Goal: Download file/media

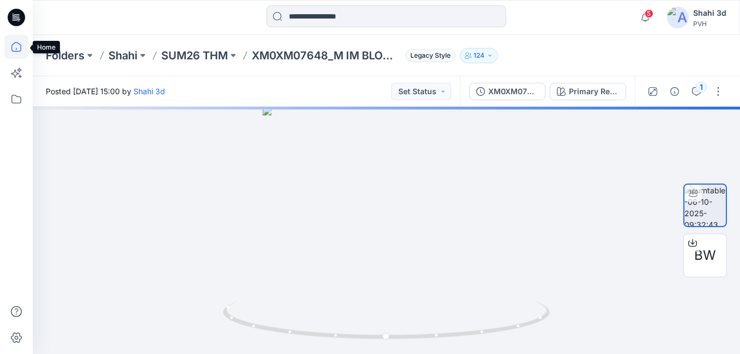
click at [20, 45] on icon at bounding box center [16, 47] width 10 height 10
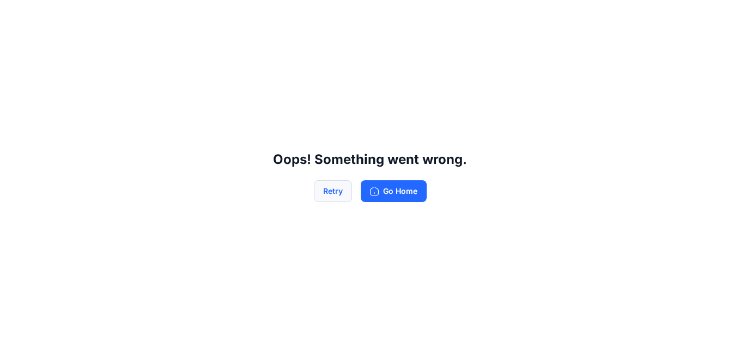
click at [327, 193] on button "Retry" at bounding box center [333, 191] width 38 height 22
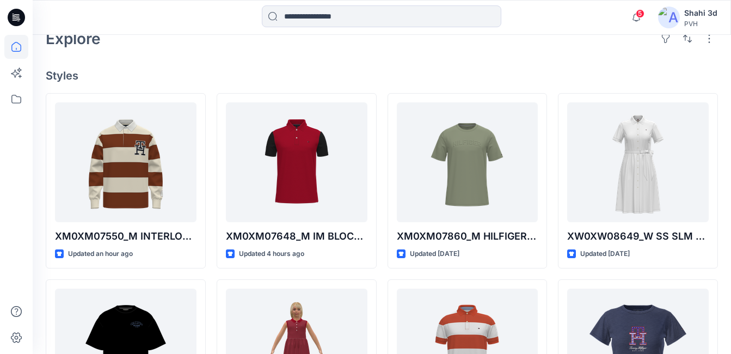
scroll to position [272, 0]
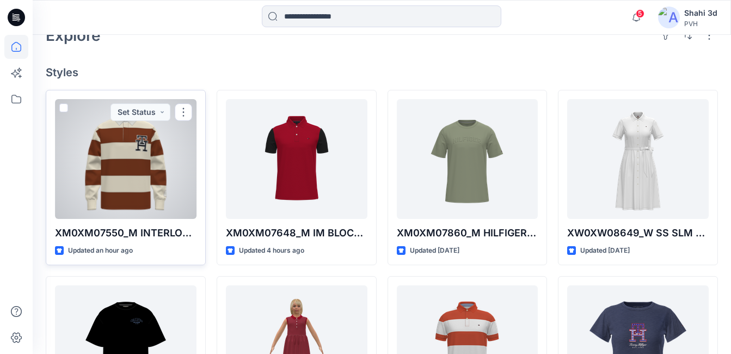
click at [107, 166] on div at bounding box center [126, 159] width 142 height 120
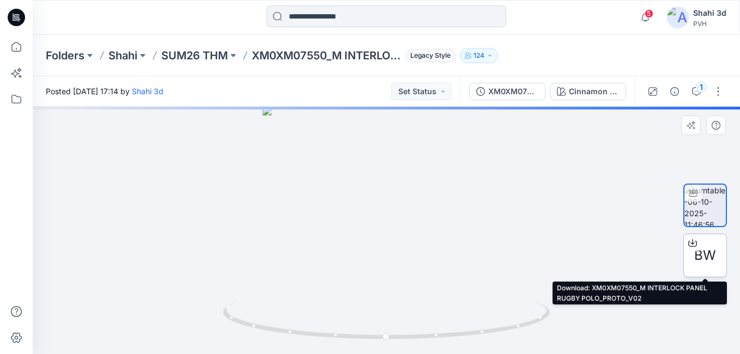
click at [699, 255] on span "BW" at bounding box center [705, 256] width 22 height 20
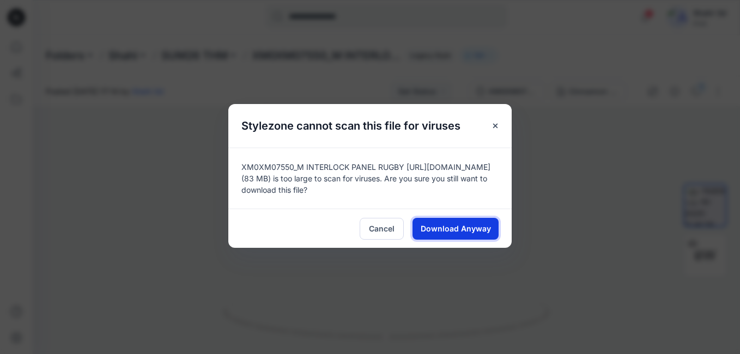
click at [466, 233] on span "Download Anyway" at bounding box center [455, 228] width 70 height 11
